Goal: Obtain resource: Download file/media

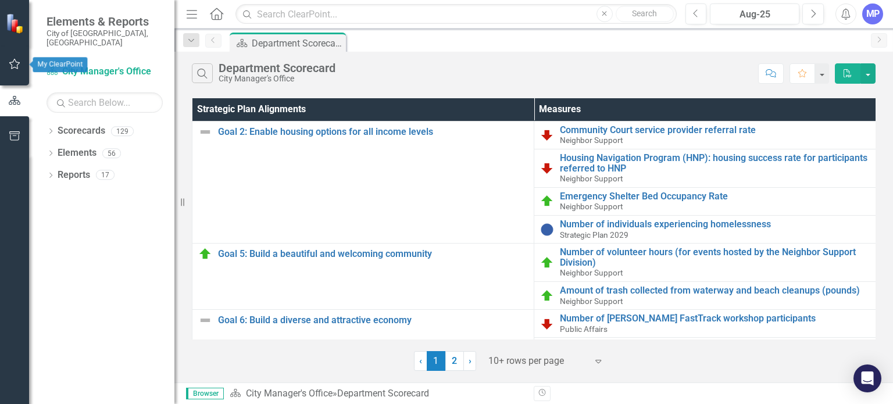
click at [15, 65] on icon "button" at bounding box center [15, 63] width 12 height 9
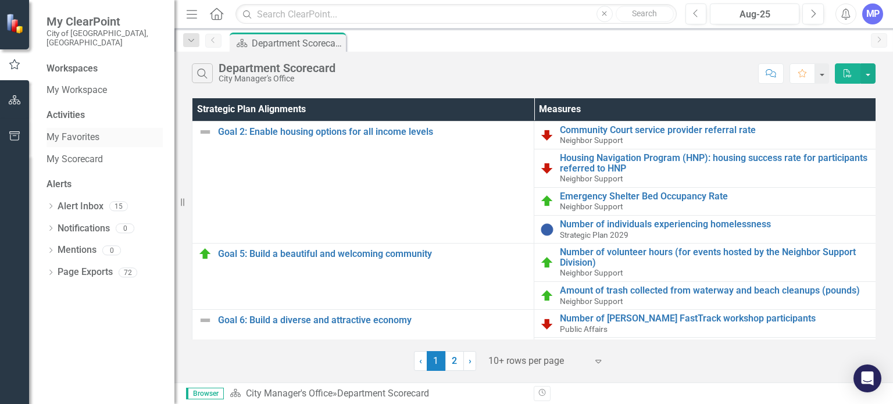
click at [82, 131] on link "My Favorites" at bounding box center [105, 137] width 116 height 13
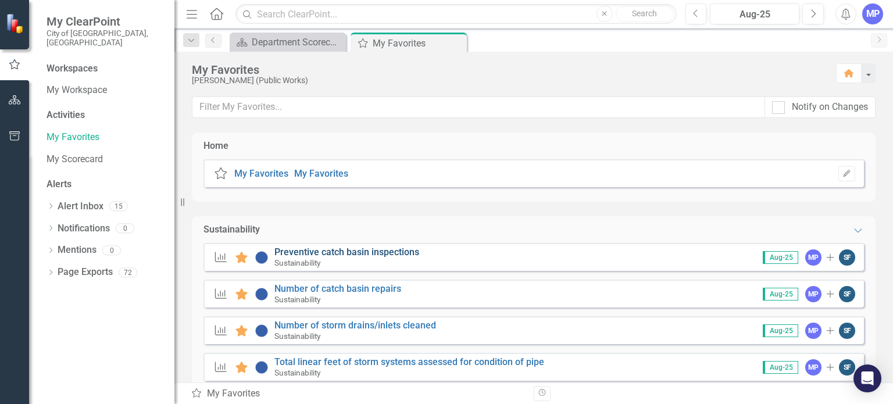
click at [301, 252] on link "Preventive catch basin inspections" at bounding box center [346, 252] width 145 height 11
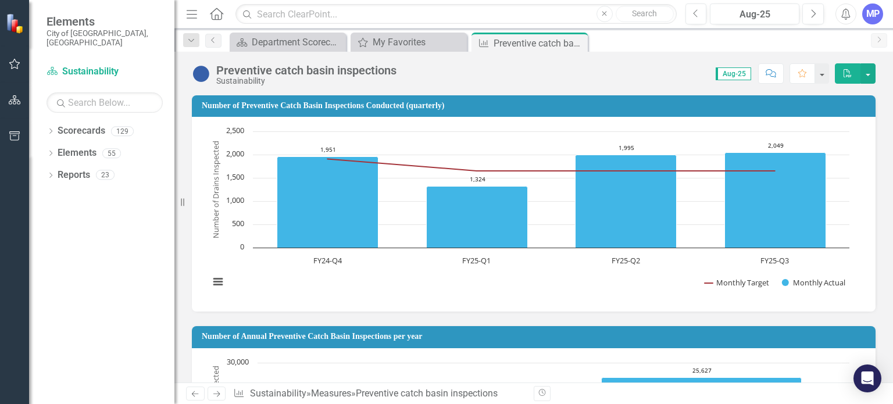
click at [847, 74] on icon "PDF" at bounding box center [848, 73] width 10 height 8
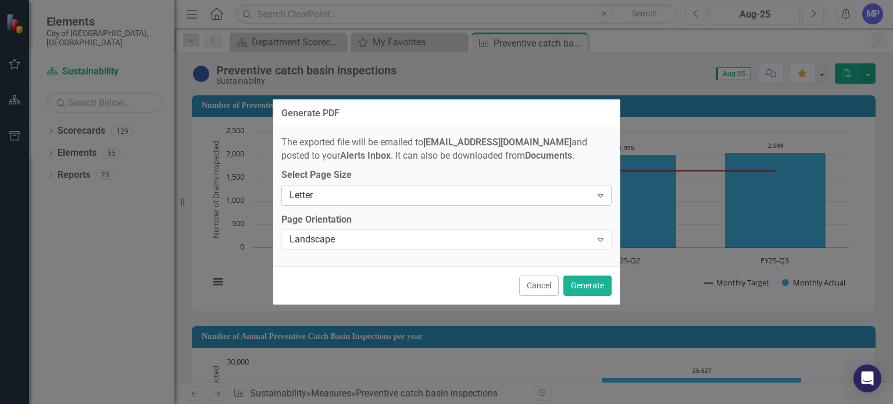
click at [601, 197] on icon "Expand" at bounding box center [601, 195] width 12 height 9
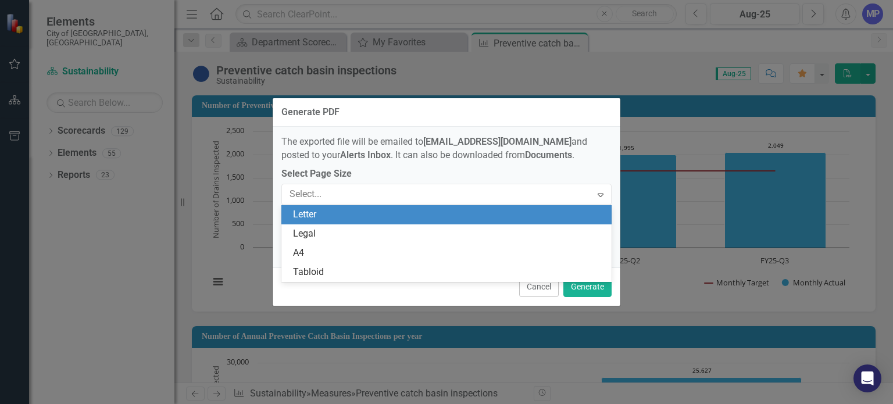
click at [595, 216] on div "Letter" at bounding box center [449, 214] width 312 height 13
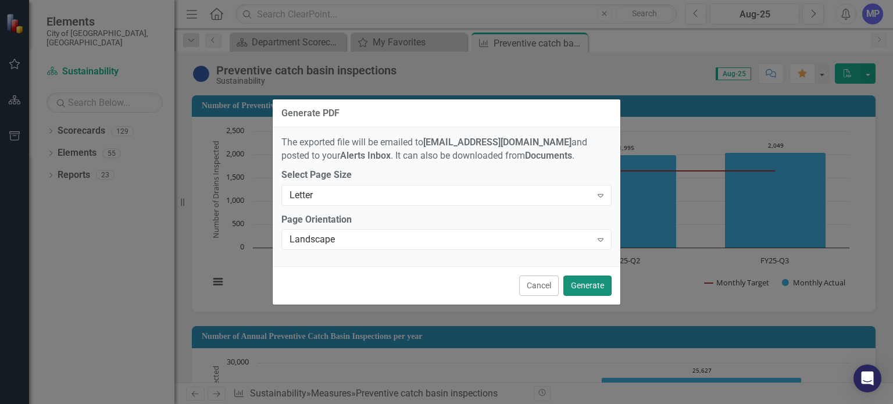
click at [586, 288] on button "Generate" at bounding box center [587, 286] width 48 height 20
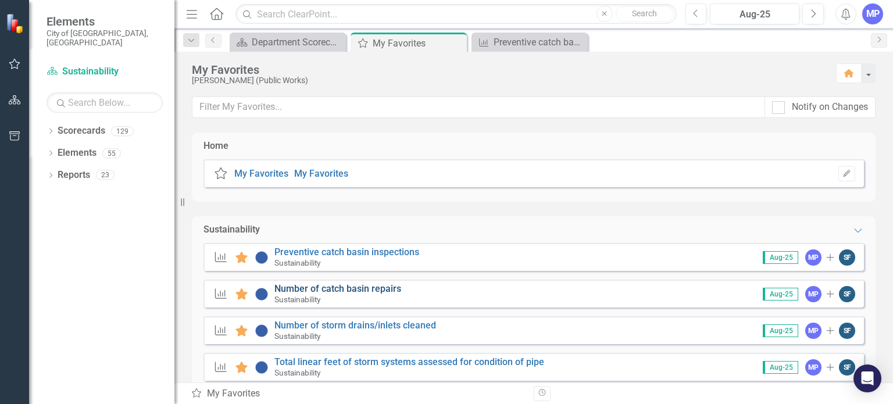
click at [326, 285] on link "Number of catch basin repairs" at bounding box center [337, 288] width 127 height 11
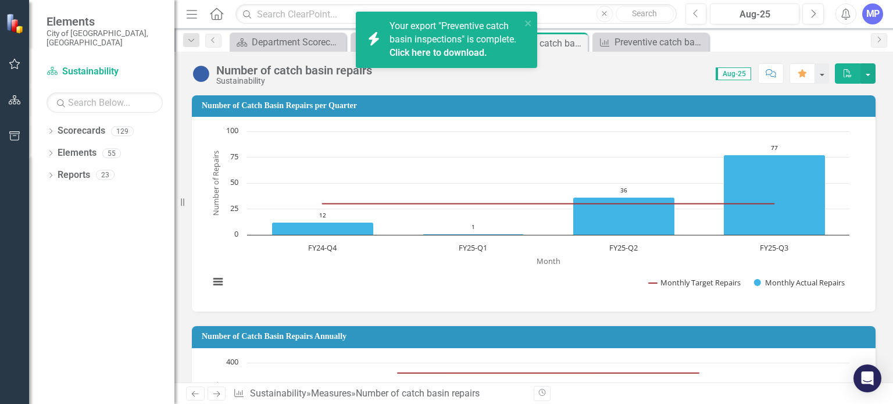
click at [844, 71] on icon "button" at bounding box center [848, 73] width 8 height 8
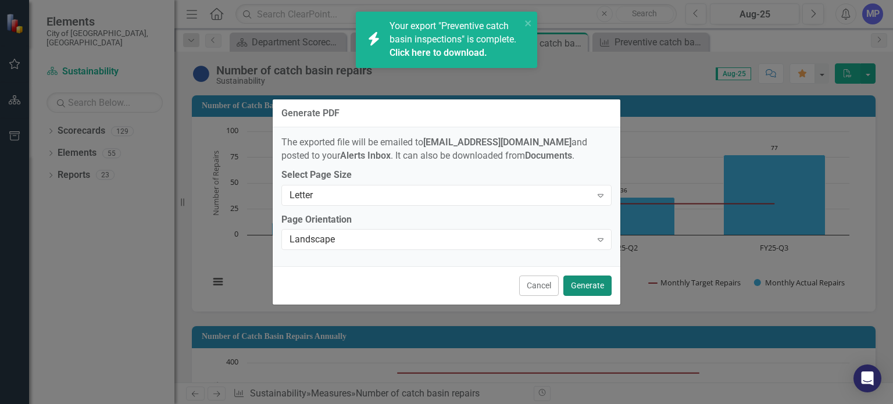
click at [593, 283] on button "Generate" at bounding box center [587, 286] width 48 height 20
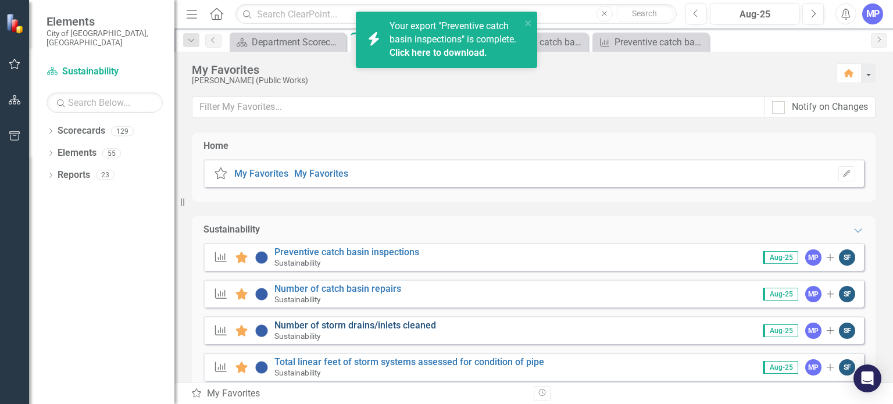
click at [327, 325] on link "Number of storm drains/inlets cleaned" at bounding box center [355, 325] width 162 height 11
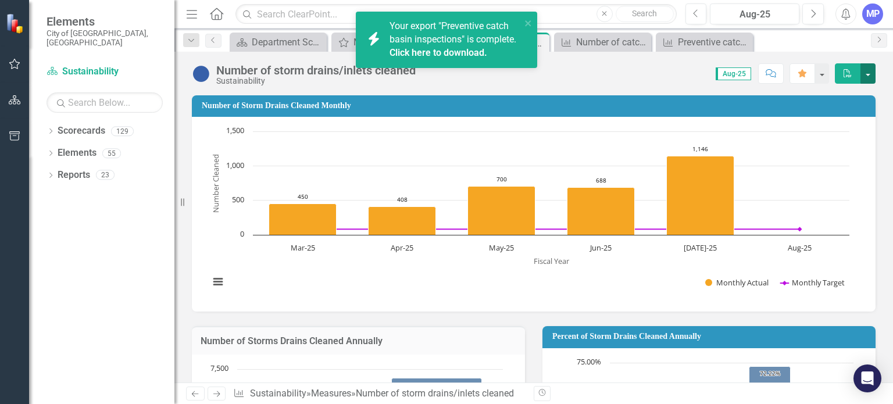
click at [866, 74] on button "button" at bounding box center [868, 73] width 15 height 20
click at [831, 99] on link "PDF Export to PDF" at bounding box center [829, 95] width 92 height 22
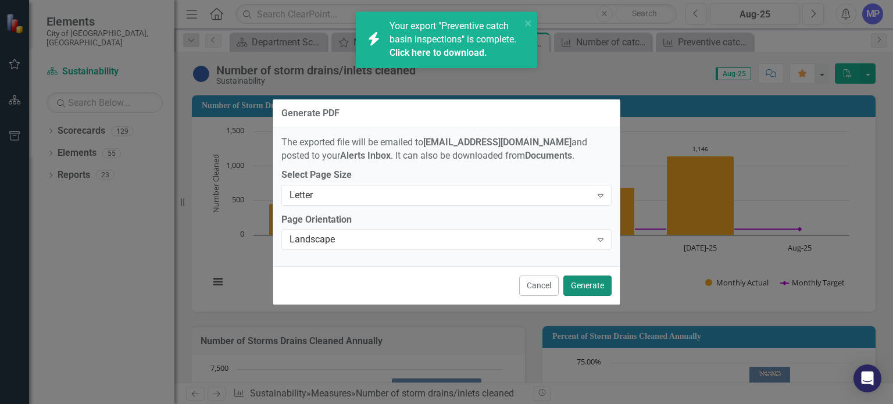
click at [581, 285] on button "Generate" at bounding box center [587, 286] width 48 height 20
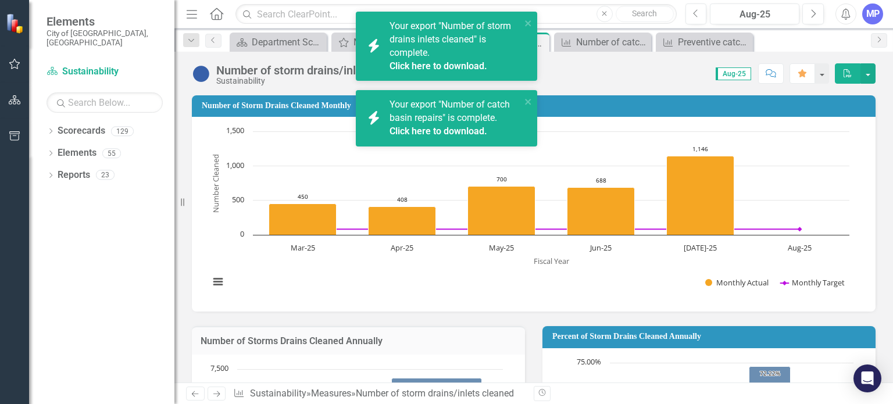
click at [319, 129] on rect "Interactive chart" at bounding box center [530, 213] width 652 height 174
click at [530, 23] on icon "close" at bounding box center [528, 23] width 8 height 9
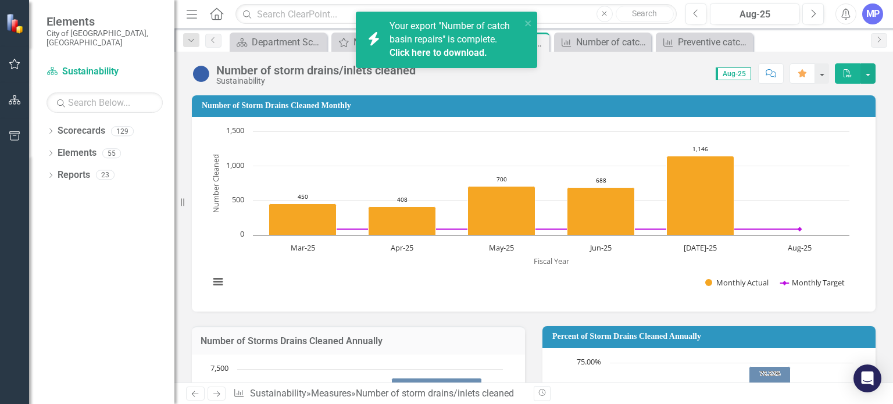
click at [529, 99] on td "Number of Storm Drains Cleaned Monthly" at bounding box center [536, 106] width 668 height 17
click at [846, 76] on icon "PDF" at bounding box center [848, 73] width 10 height 8
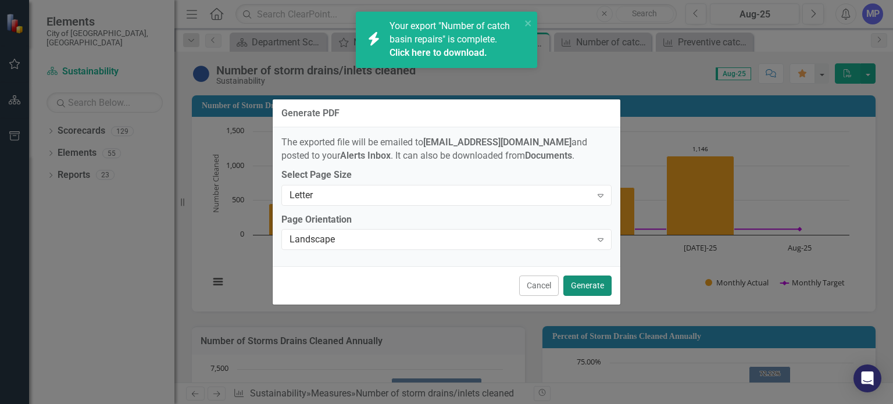
click at [591, 281] on button "Generate" at bounding box center [587, 286] width 48 height 20
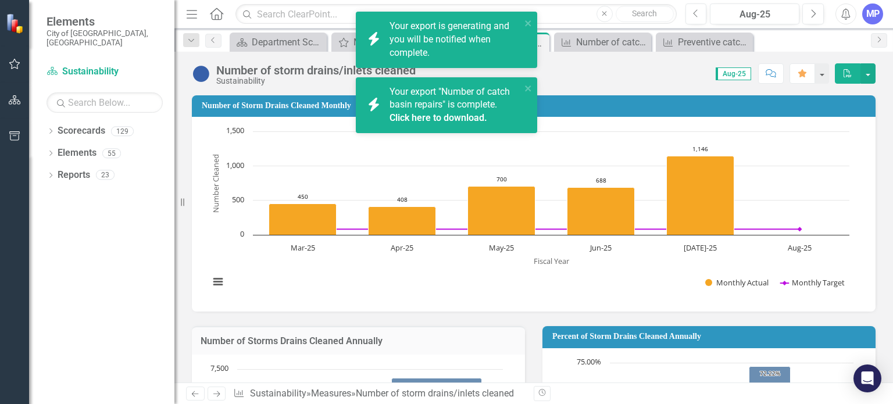
click at [523, 22] on div "icon.bolt Your export is generating and you will be notified when complete." at bounding box center [443, 39] width 164 height 47
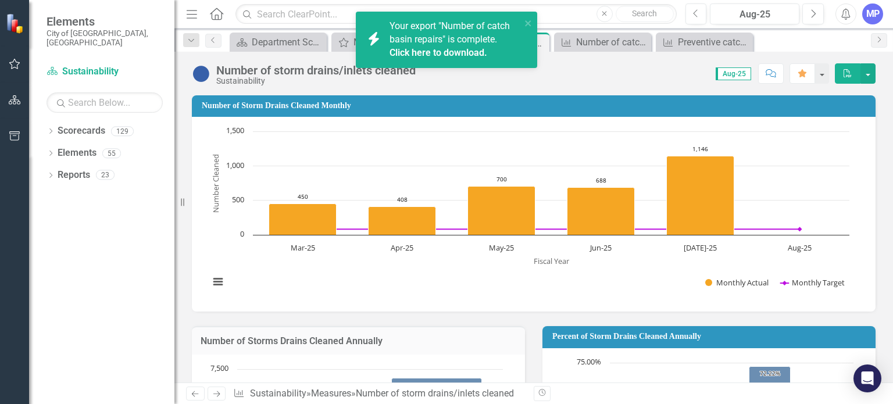
click at [528, 86] on div "icon.bolt Your export is generating and you will be notified when complete. ico…" at bounding box center [446, 202] width 893 height 404
click at [530, 22] on icon "close" at bounding box center [528, 23] width 8 height 9
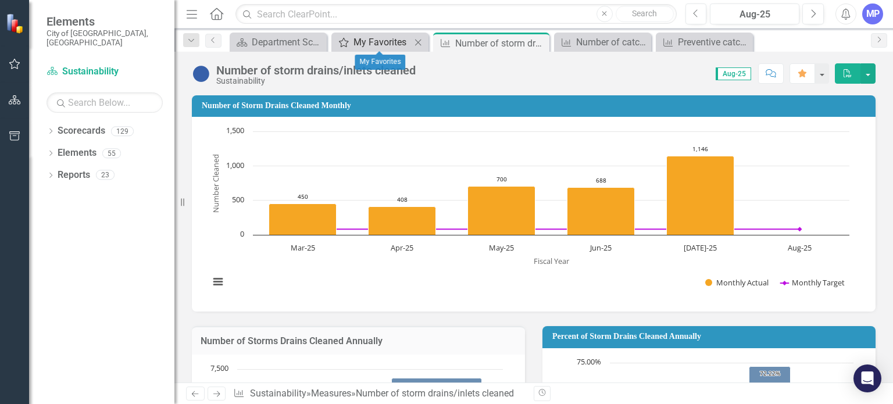
click at [356, 38] on div "My Favorites" at bounding box center [383, 42] width 58 height 15
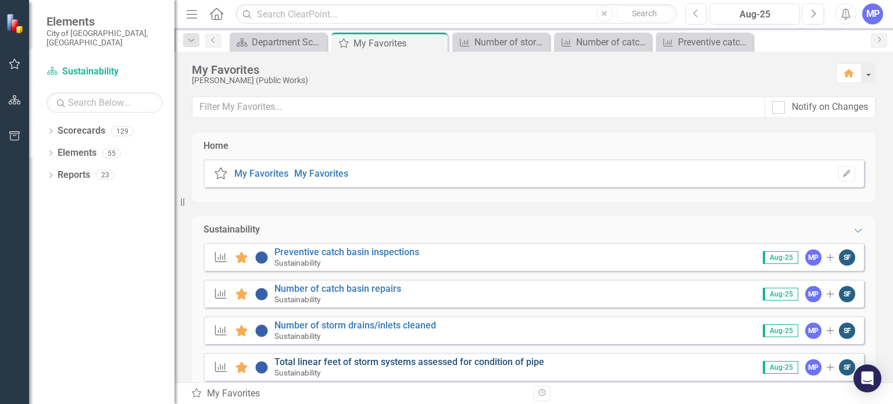
click at [526, 363] on link "Total linear feet of storm systems assessed for condition of pipe" at bounding box center [409, 361] width 270 height 11
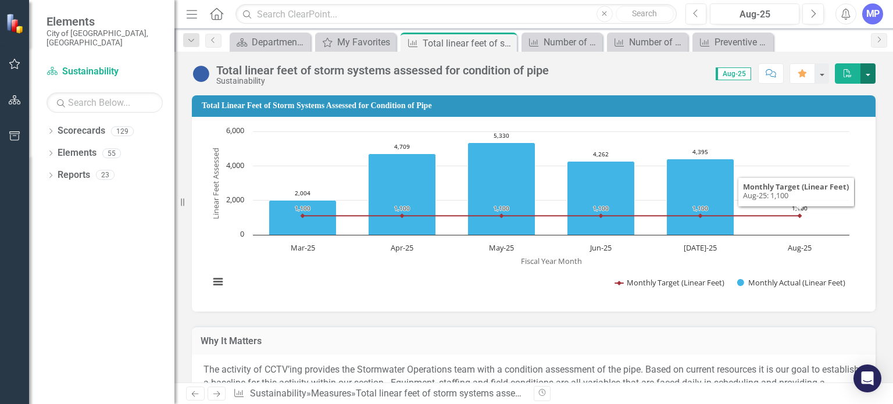
click at [870, 73] on button "button" at bounding box center [868, 73] width 15 height 20
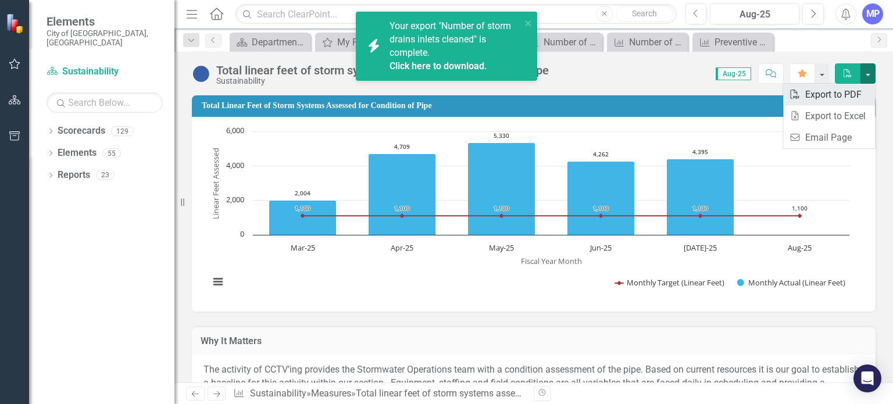
click at [841, 99] on link "PDF Export to PDF" at bounding box center [829, 95] width 92 height 22
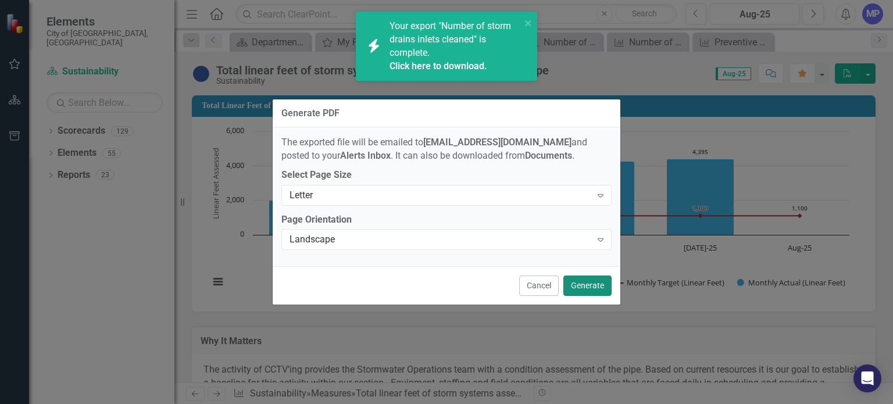
click at [591, 285] on button "Generate" at bounding box center [587, 286] width 48 height 20
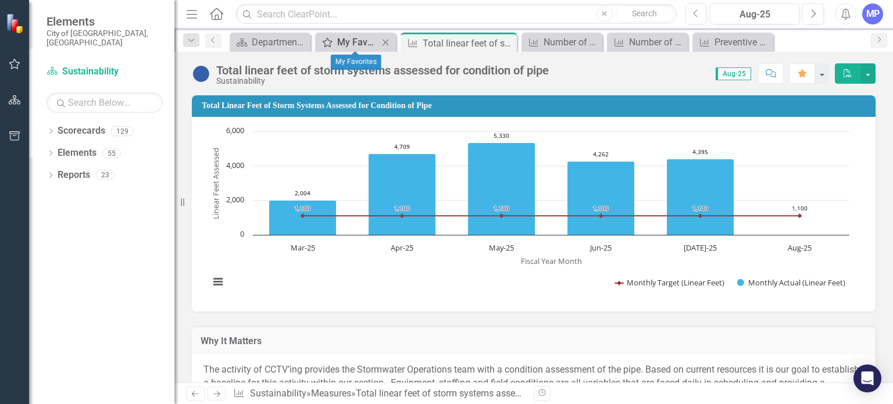
click at [370, 46] on div "My Favorites" at bounding box center [357, 42] width 41 height 15
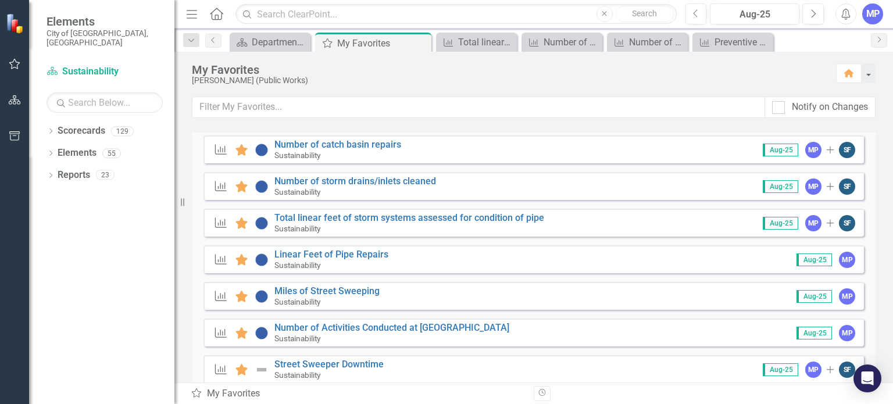
scroll to position [177, 0]
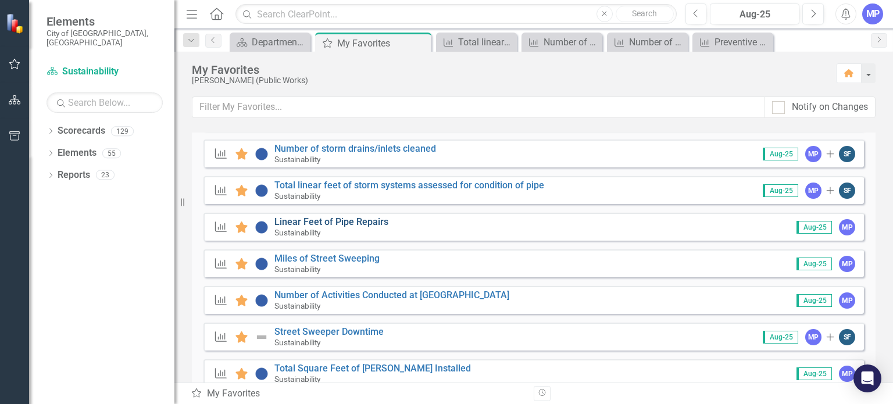
click at [298, 220] on link "Linear Feet of Pipe Repairs" at bounding box center [331, 221] width 114 height 11
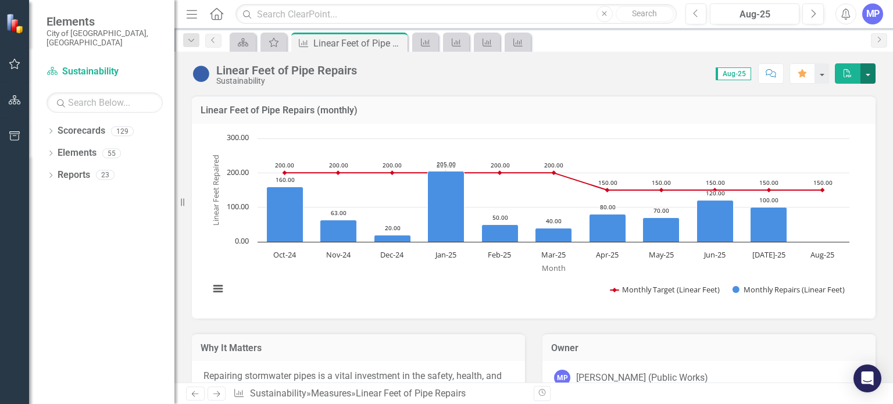
click at [869, 73] on button "button" at bounding box center [868, 73] width 15 height 20
click at [842, 97] on link "PDF Export to PDF" at bounding box center [829, 95] width 92 height 22
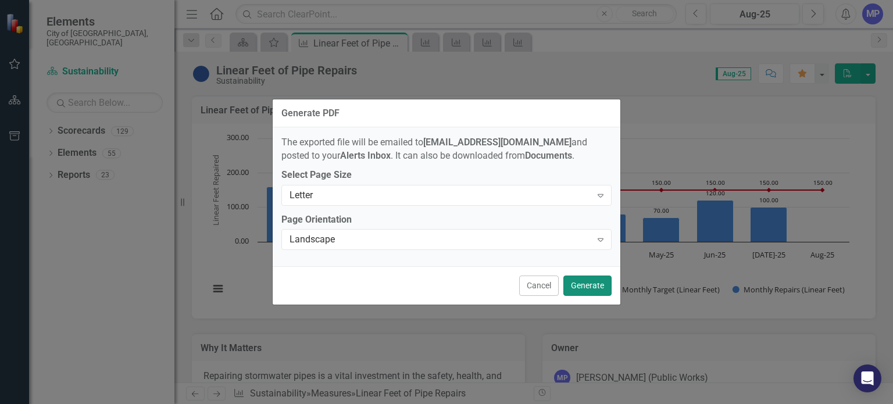
click at [605, 285] on button "Generate" at bounding box center [587, 286] width 48 height 20
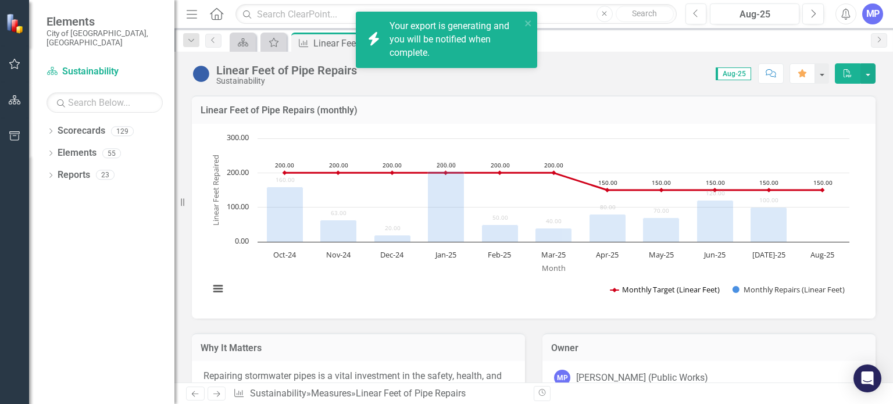
click at [612, 291] on button "Show Monthly Target (Linear Feet)" at bounding box center [665, 289] width 109 height 10
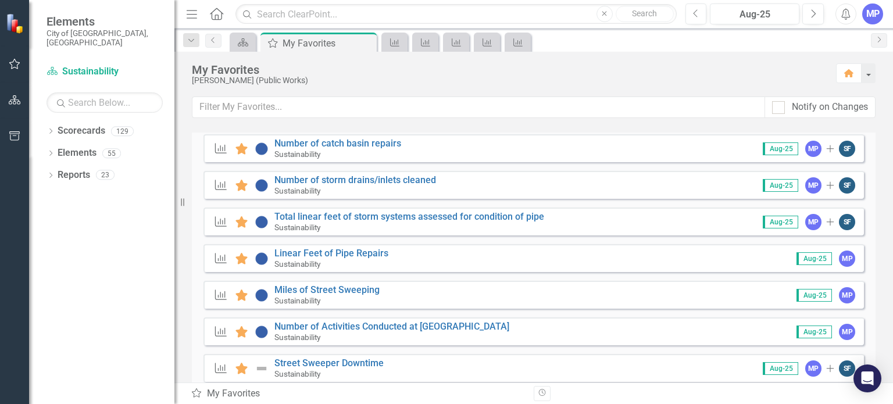
scroll to position [220, 0]
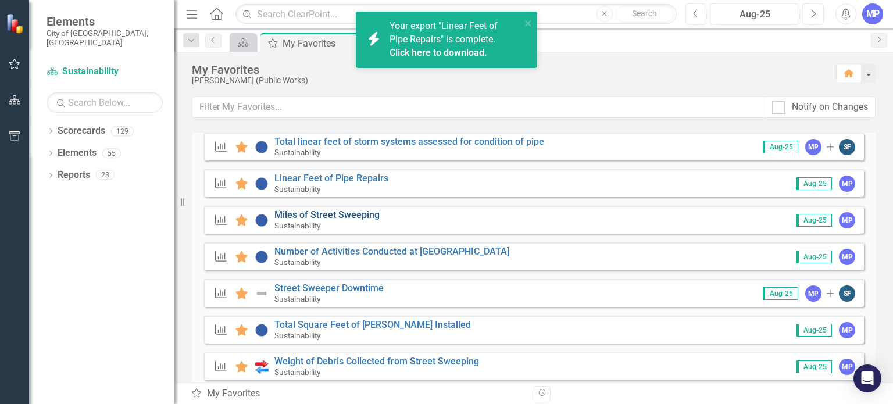
click at [307, 213] on link "Miles of Street Sweeping" at bounding box center [326, 214] width 105 height 11
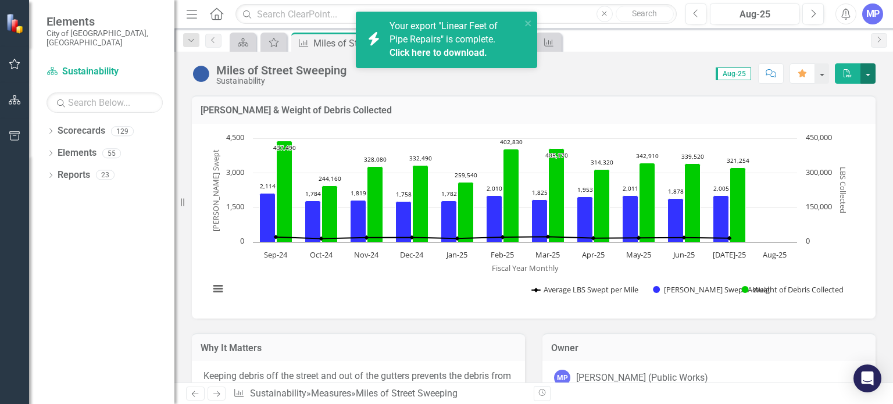
click at [869, 72] on button "button" at bounding box center [868, 73] width 15 height 20
click at [839, 97] on link "PDF Export to PDF" at bounding box center [829, 95] width 92 height 22
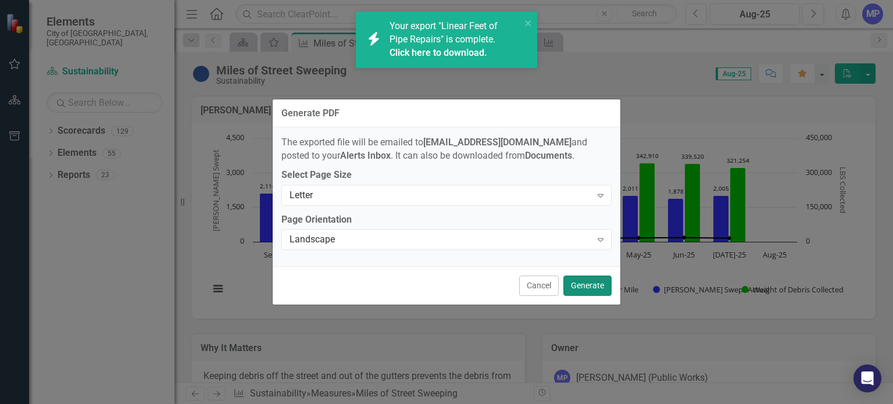
click at [599, 288] on button "Generate" at bounding box center [587, 286] width 48 height 20
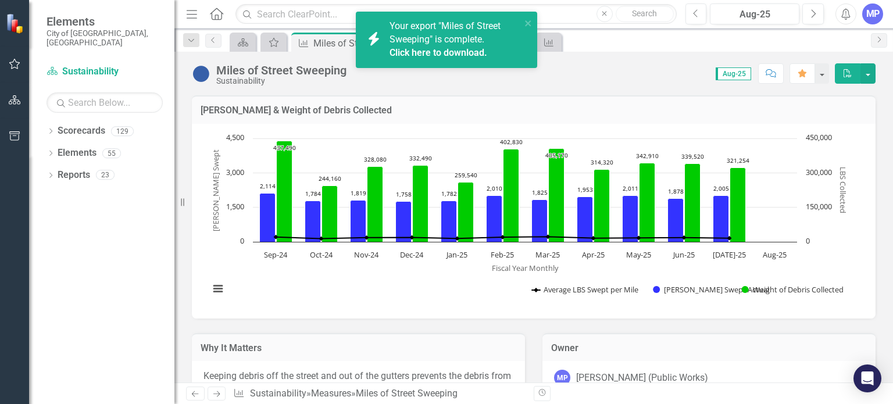
click at [554, 77] on div "Score: 0.00 Aug-25 Completed Comment Favorite PDF" at bounding box center [613, 73] width 523 height 20
click at [528, 20] on icon "close" at bounding box center [528, 23] width 8 height 9
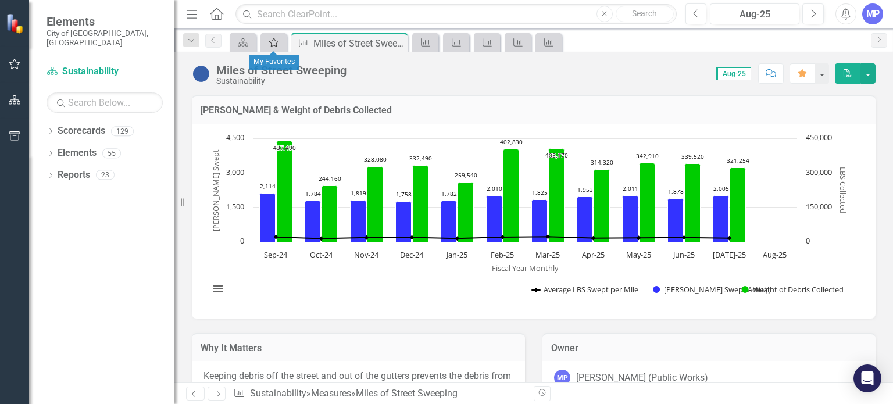
click at [271, 44] on icon at bounding box center [273, 42] width 9 height 9
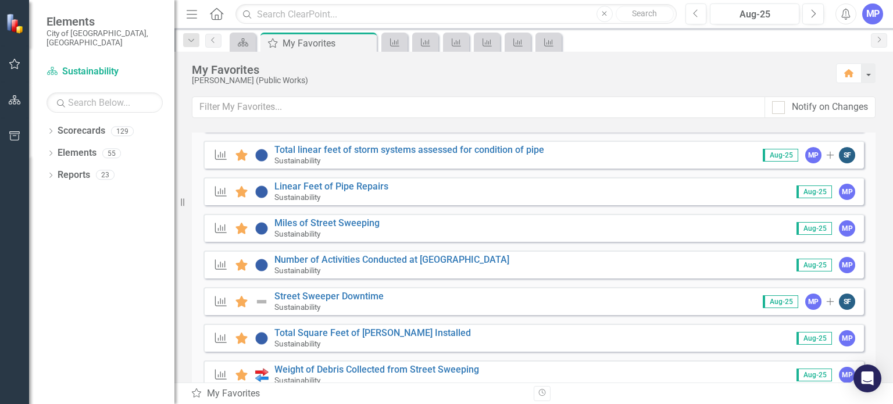
scroll to position [230, 0]
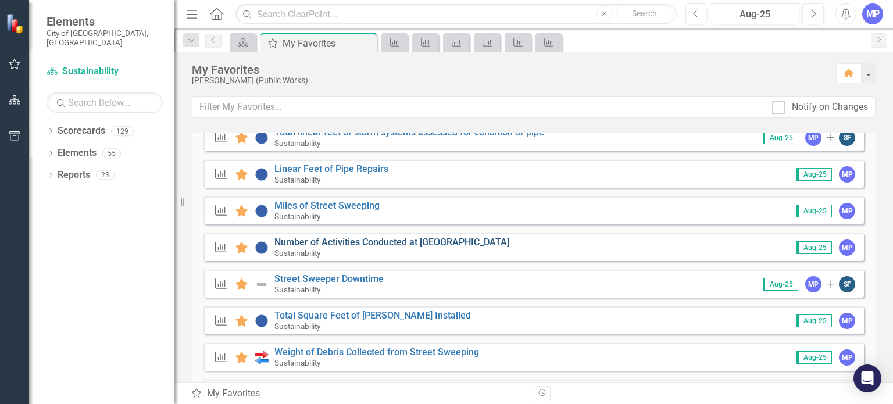
click at [333, 241] on link "Number of Activities Conducted at [GEOGRAPHIC_DATA]" at bounding box center [391, 242] width 235 height 11
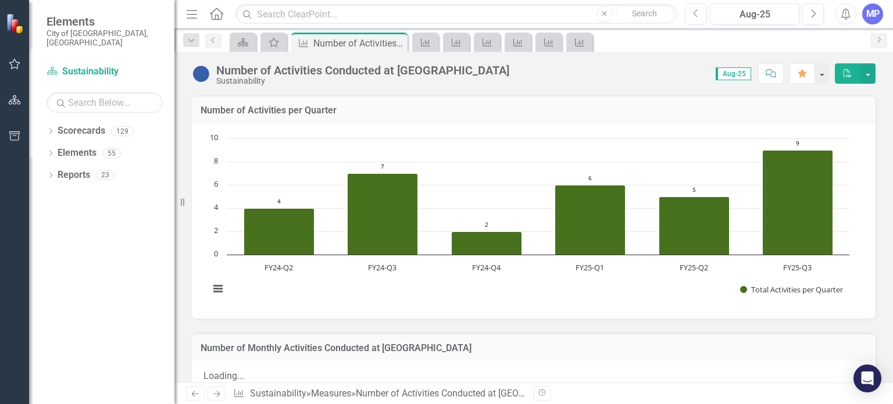
click at [452, 55] on div "Number of Activities Conducted at [GEOGRAPHIC_DATA] Stormwater Preserve Sustain…" at bounding box center [533, 69] width 719 height 35
click at [872, 74] on button "button" at bounding box center [868, 73] width 15 height 20
click at [836, 99] on link "PDF Export to PDF" at bounding box center [829, 95] width 92 height 22
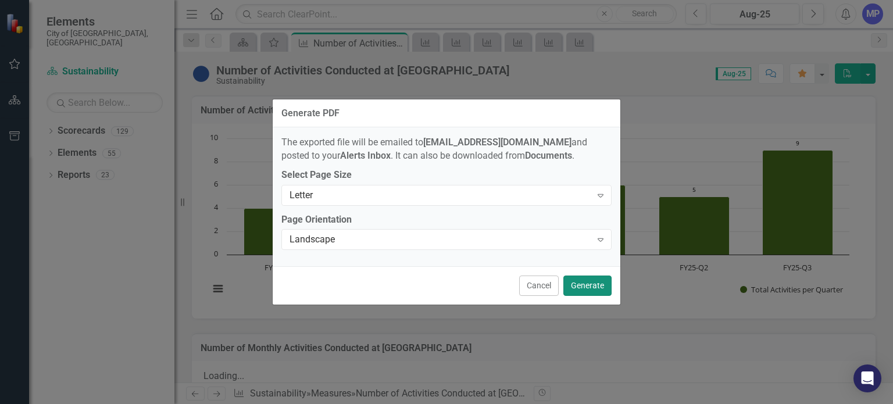
click at [582, 288] on button "Generate" at bounding box center [587, 286] width 48 height 20
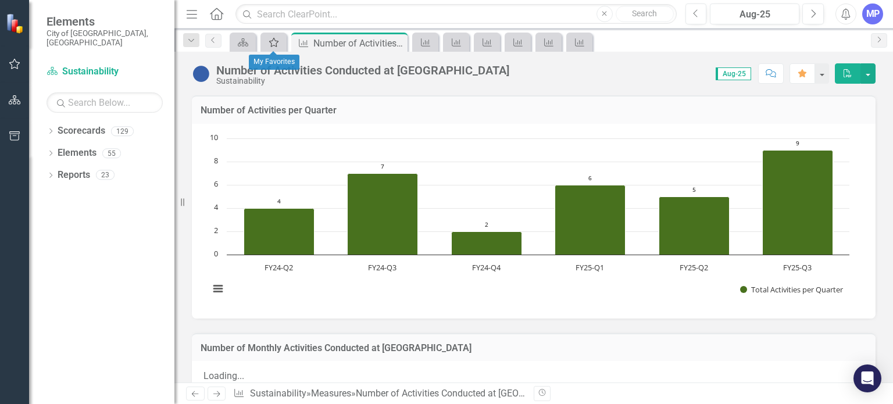
click at [270, 40] on icon "My Favorites" at bounding box center [274, 42] width 12 height 9
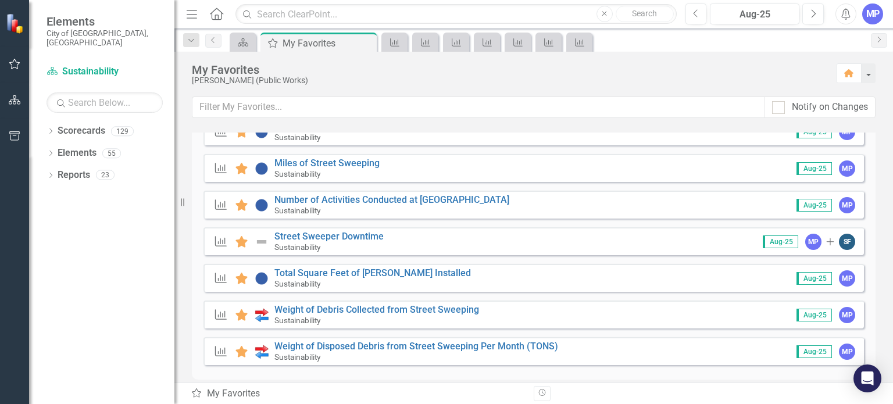
scroll to position [273, 0]
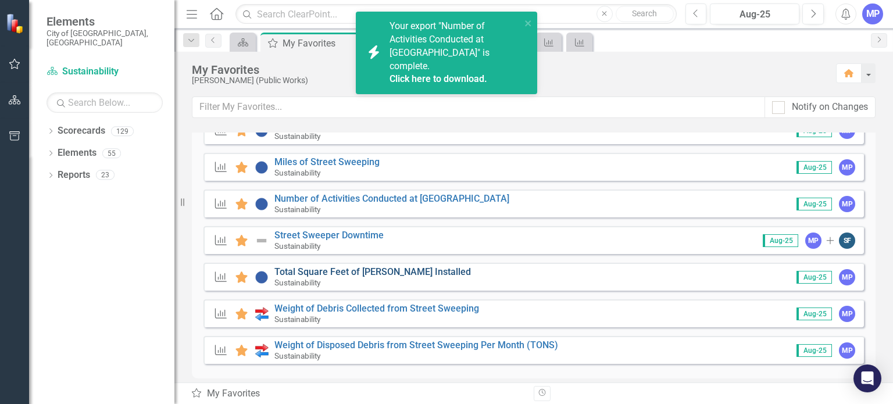
click at [347, 272] on link "Total Square Feet of [PERSON_NAME] Installed" at bounding box center [372, 271] width 197 height 11
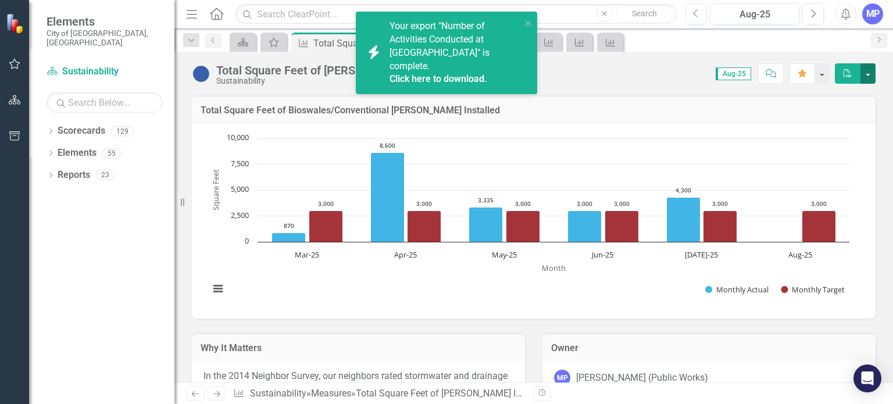
click at [868, 75] on button "button" at bounding box center [868, 73] width 15 height 20
click at [833, 97] on link "PDF Export to PDF" at bounding box center [829, 95] width 92 height 22
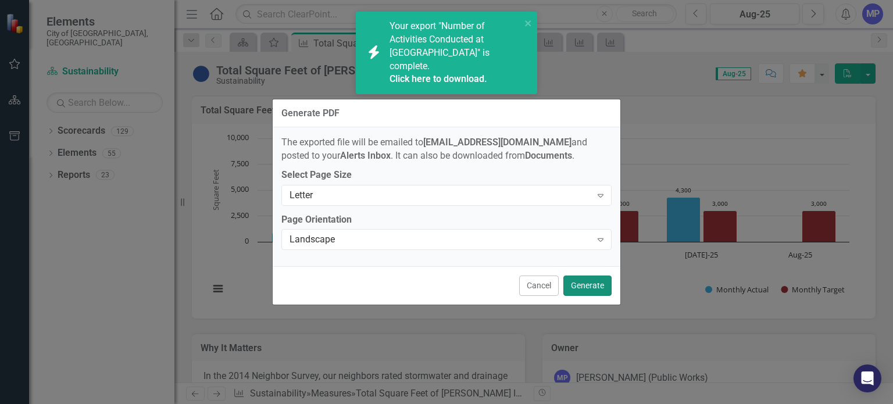
click at [602, 283] on button "Generate" at bounding box center [587, 286] width 48 height 20
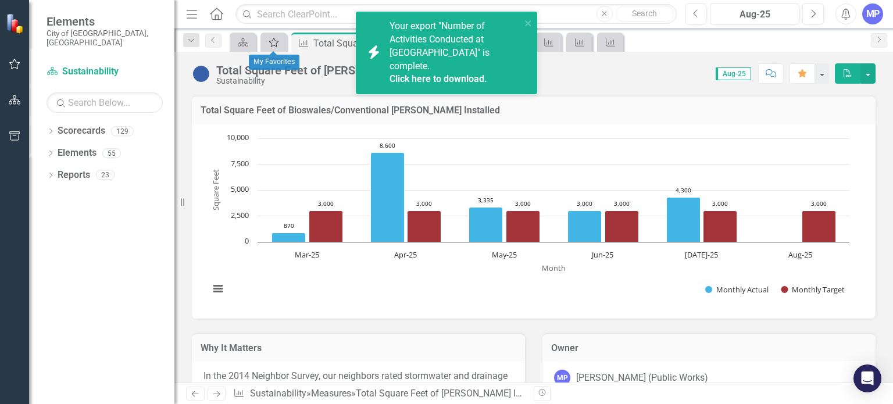
click at [276, 39] on icon "My Favorites" at bounding box center [274, 42] width 12 height 9
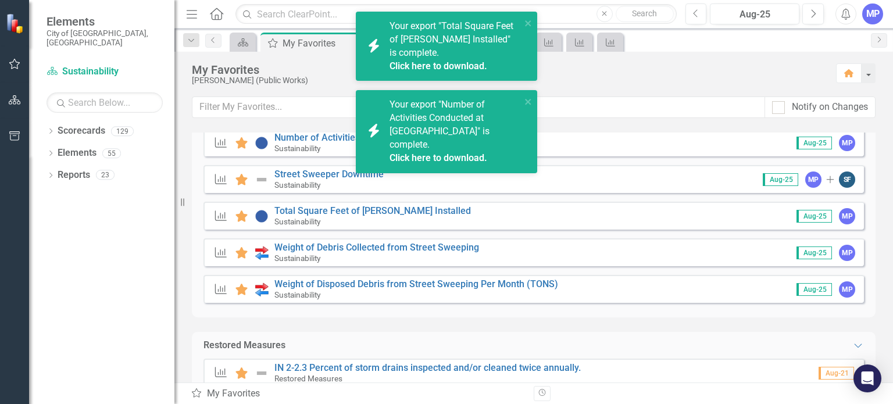
scroll to position [366, 0]
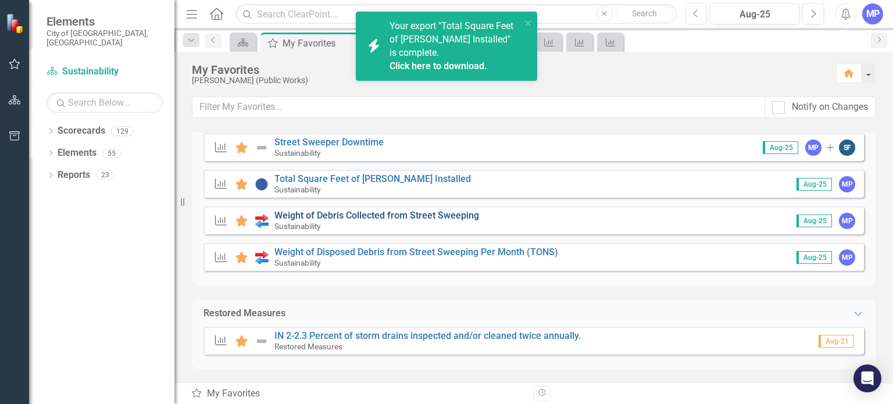
click at [388, 216] on link "Weight of Debris Collected from Street Sweeping" at bounding box center [376, 215] width 205 height 11
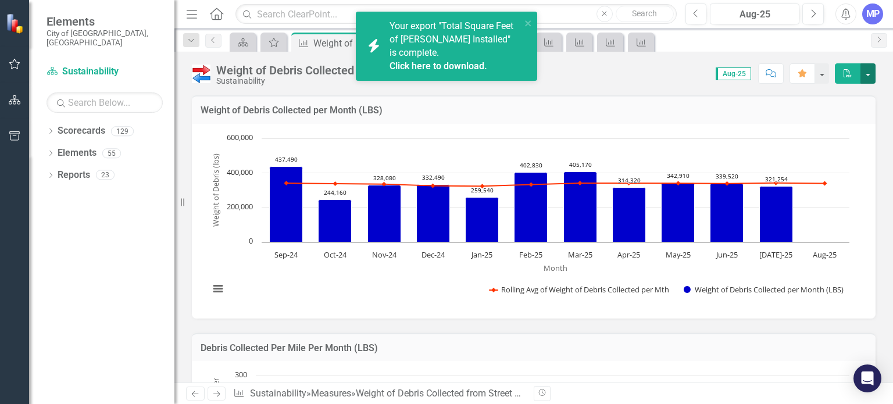
click at [870, 74] on button "button" at bounding box center [868, 73] width 15 height 20
click at [843, 97] on link "PDF Export to PDF" at bounding box center [829, 95] width 92 height 22
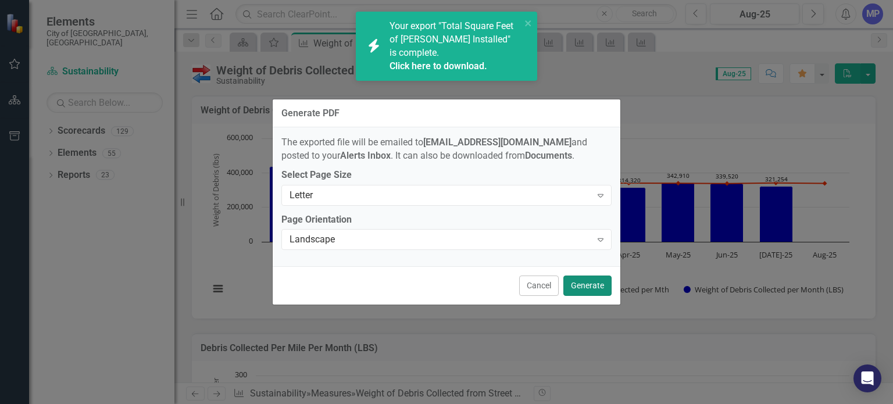
click at [583, 294] on button "Generate" at bounding box center [587, 286] width 48 height 20
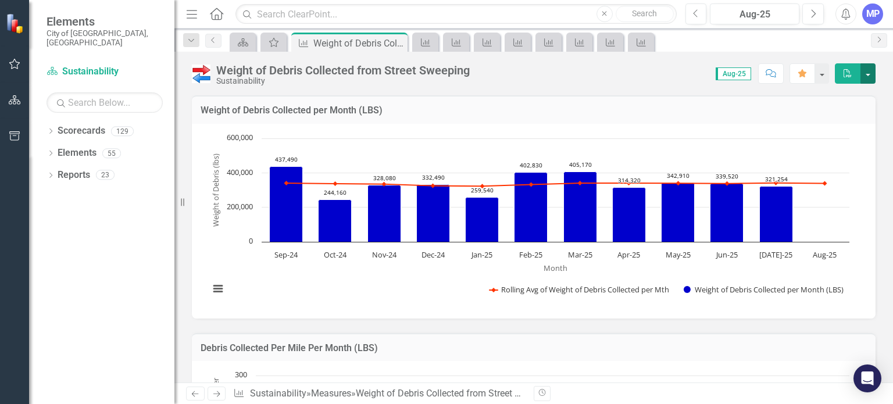
click at [873, 73] on button "button" at bounding box center [868, 73] width 15 height 20
click at [847, 92] on link "PDF Export to PDF" at bounding box center [829, 95] width 92 height 22
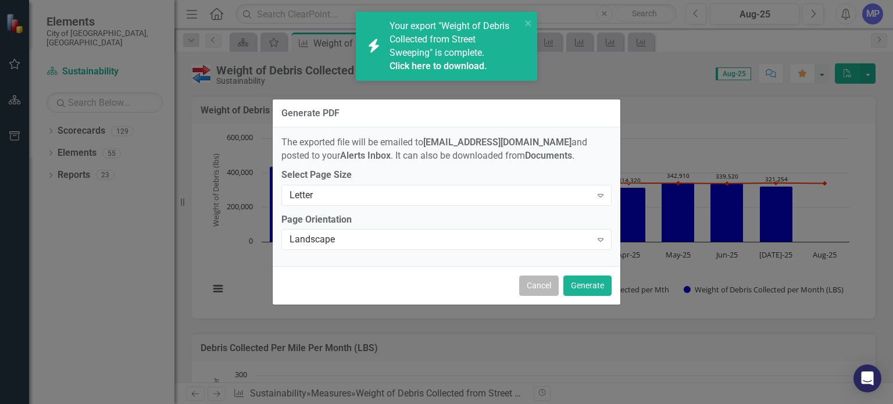
click at [537, 281] on button "Cancel" at bounding box center [539, 286] width 40 height 20
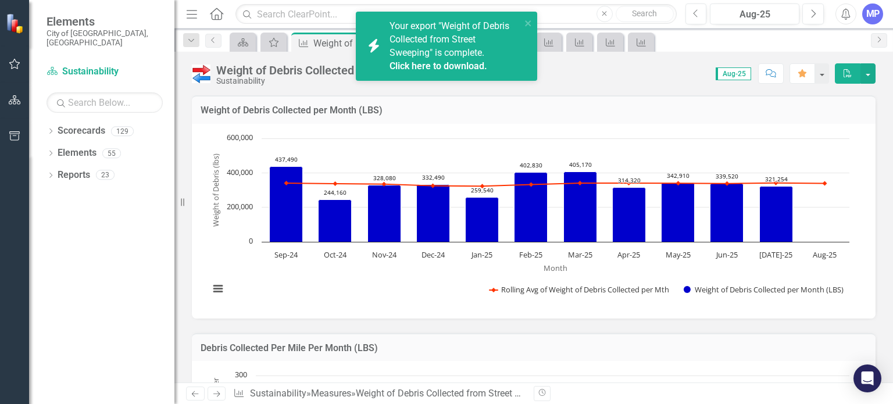
click at [534, 21] on div "icon.bolt Your export "Weight of Debris Collected from Street Sweeping" is comp…" at bounding box center [446, 46] width 181 height 69
